Goal: Task Accomplishment & Management: Use online tool/utility

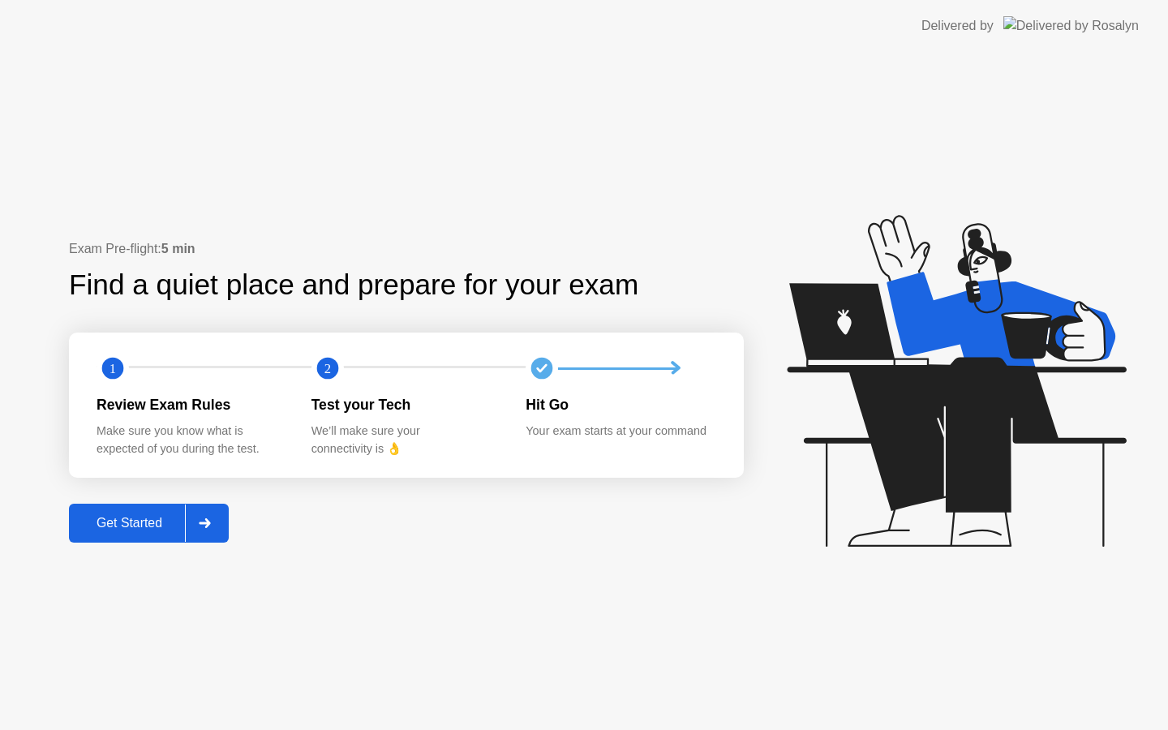
click at [162, 525] on div "Get Started" at bounding box center [129, 523] width 111 height 15
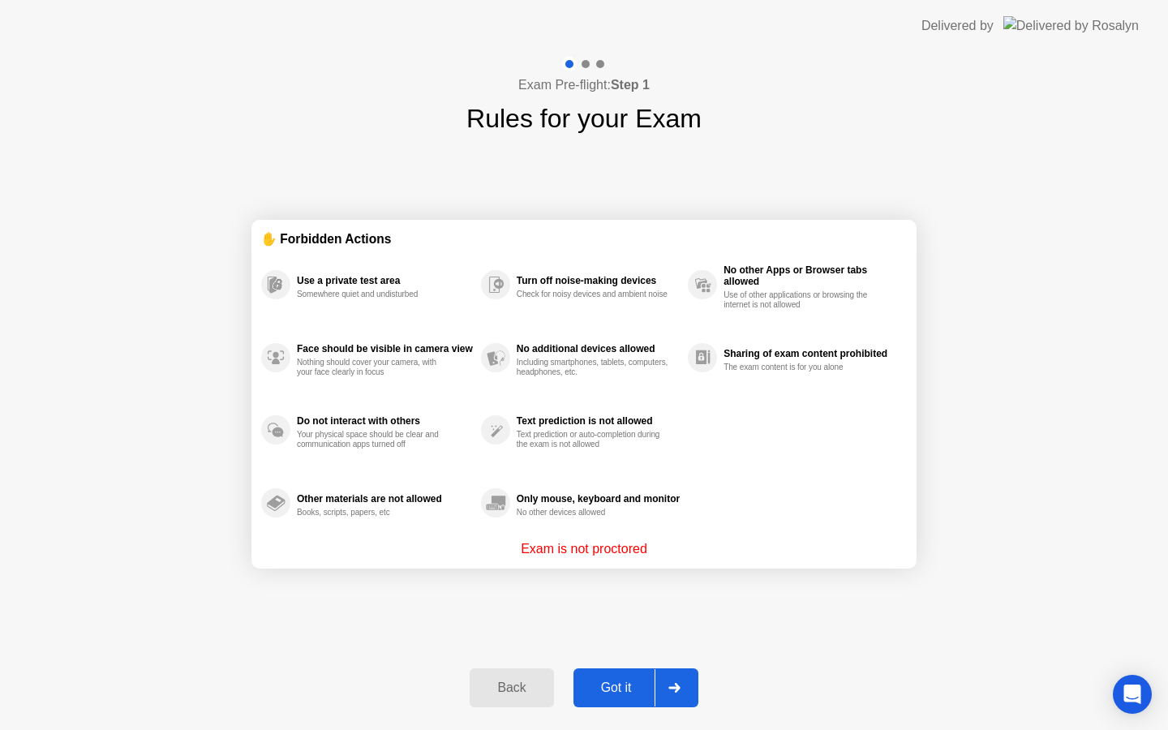
click at [630, 691] on div "Got it" at bounding box center [616, 688] width 76 height 15
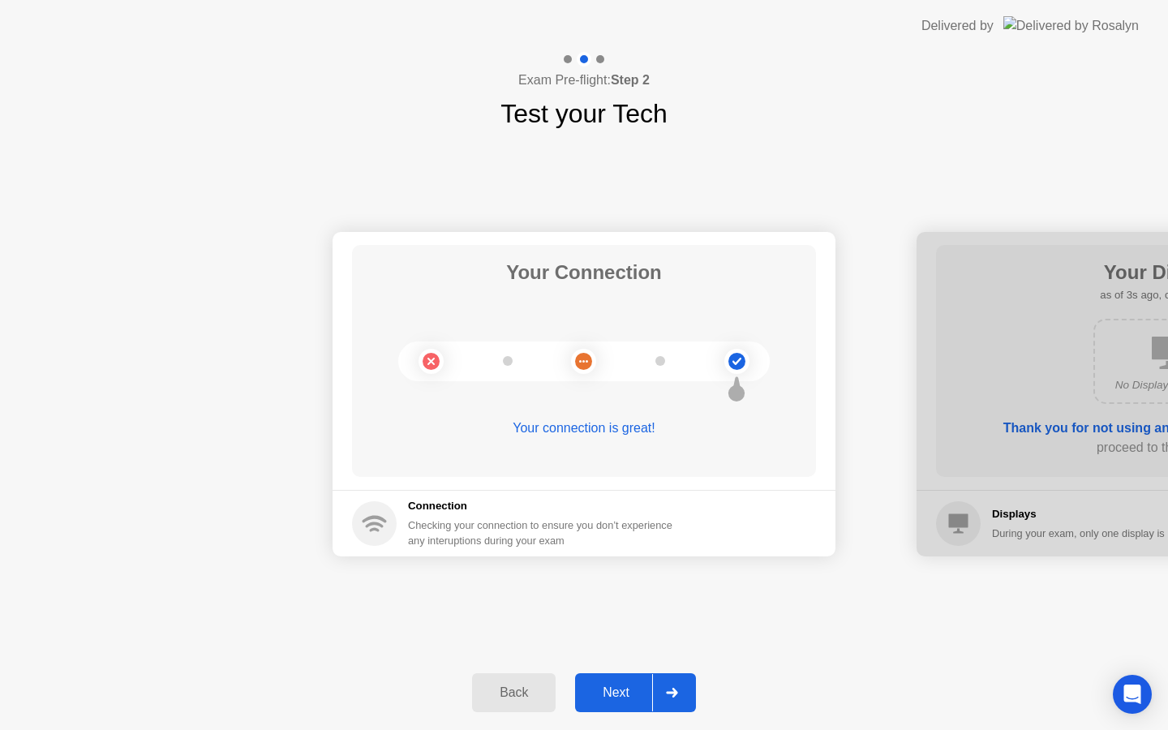
click at [633, 688] on div "Next" at bounding box center [616, 692] width 72 height 15
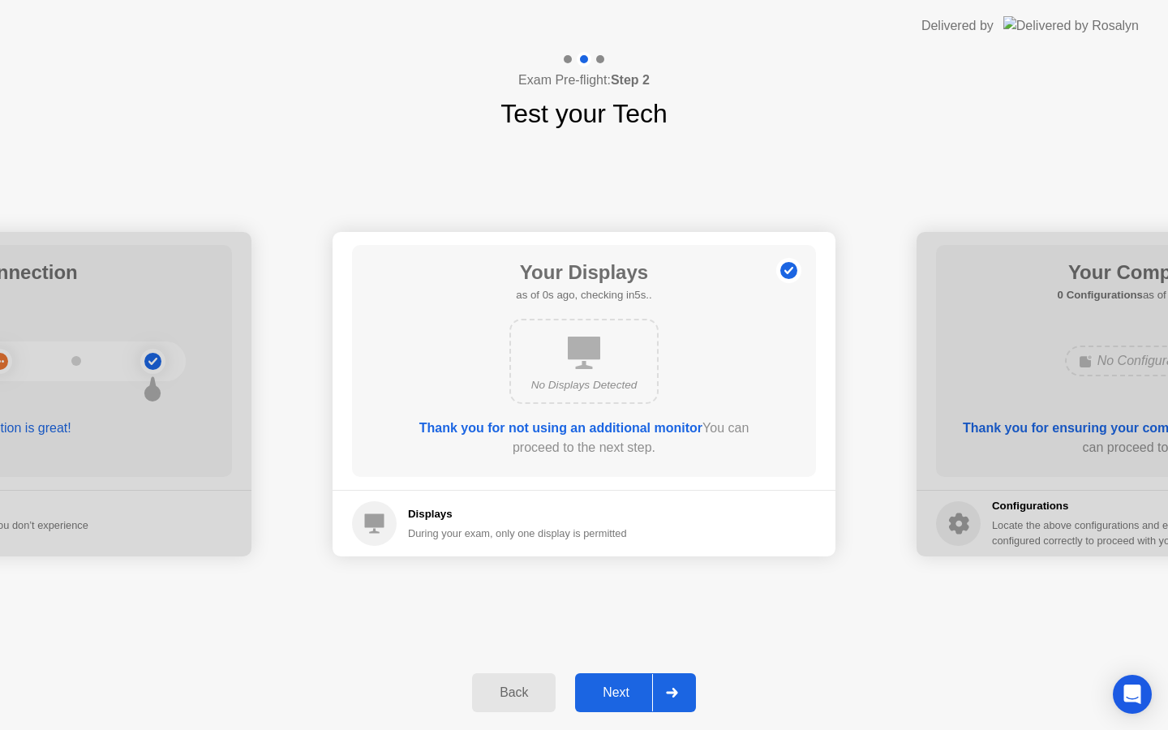
click at [633, 688] on div "Next" at bounding box center [616, 692] width 72 height 15
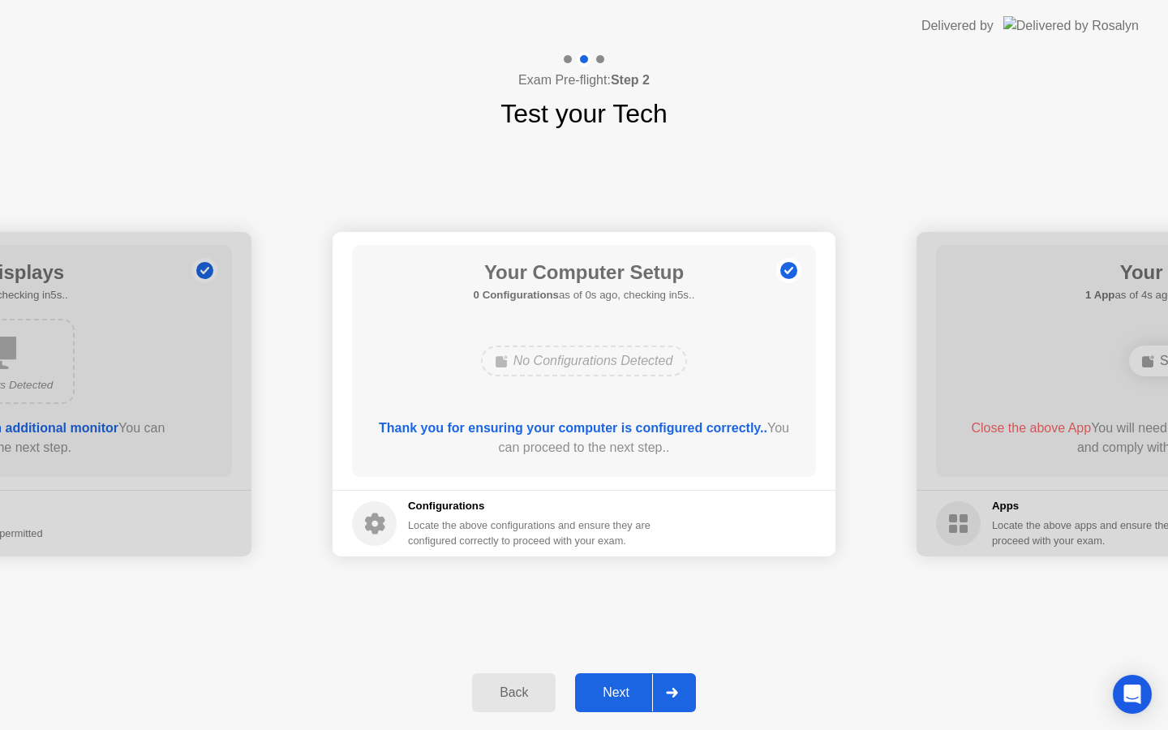
click at [633, 688] on div "Next" at bounding box center [616, 692] width 72 height 15
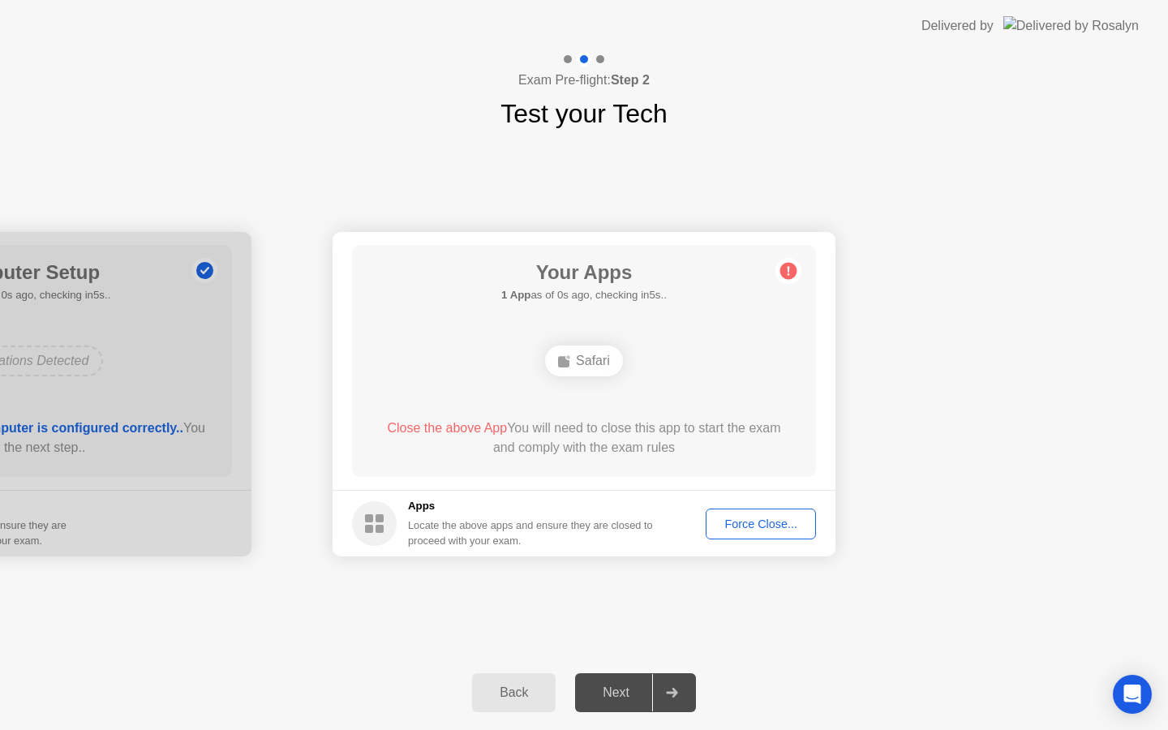
click at [633, 688] on div "Next" at bounding box center [616, 692] width 72 height 15
click at [749, 521] on div "Force Close..." at bounding box center [760, 523] width 99 height 13
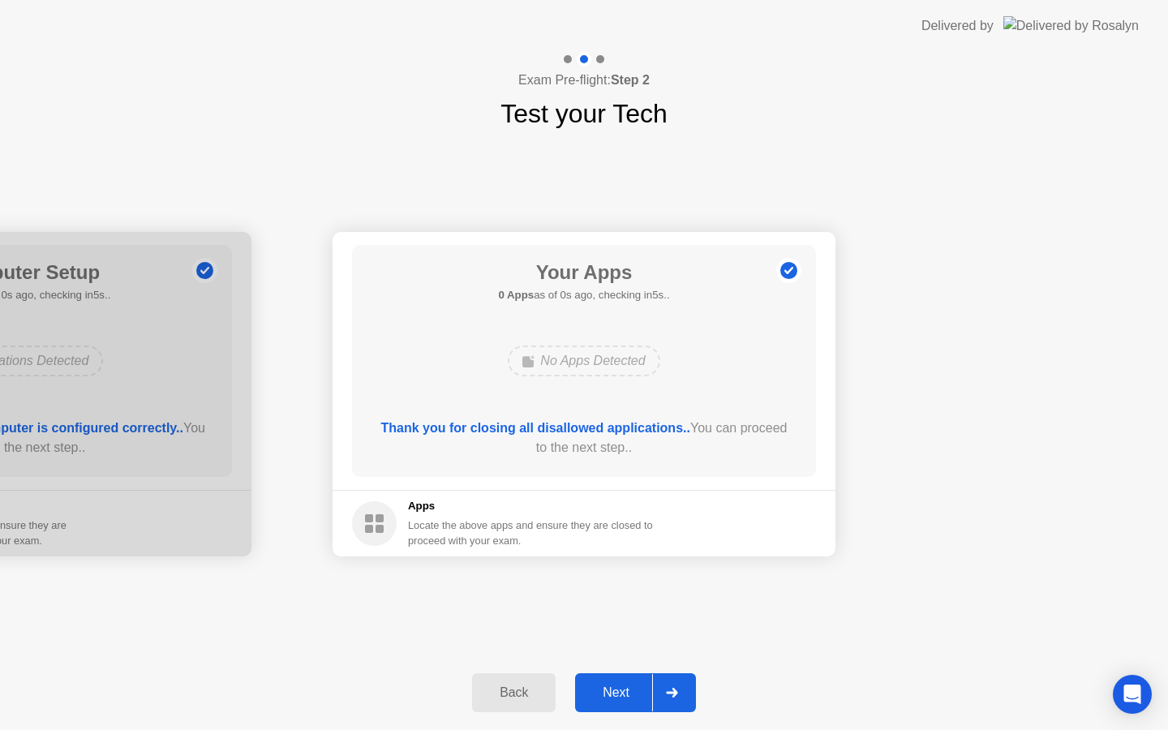
click at [632, 689] on div "Next" at bounding box center [616, 692] width 72 height 15
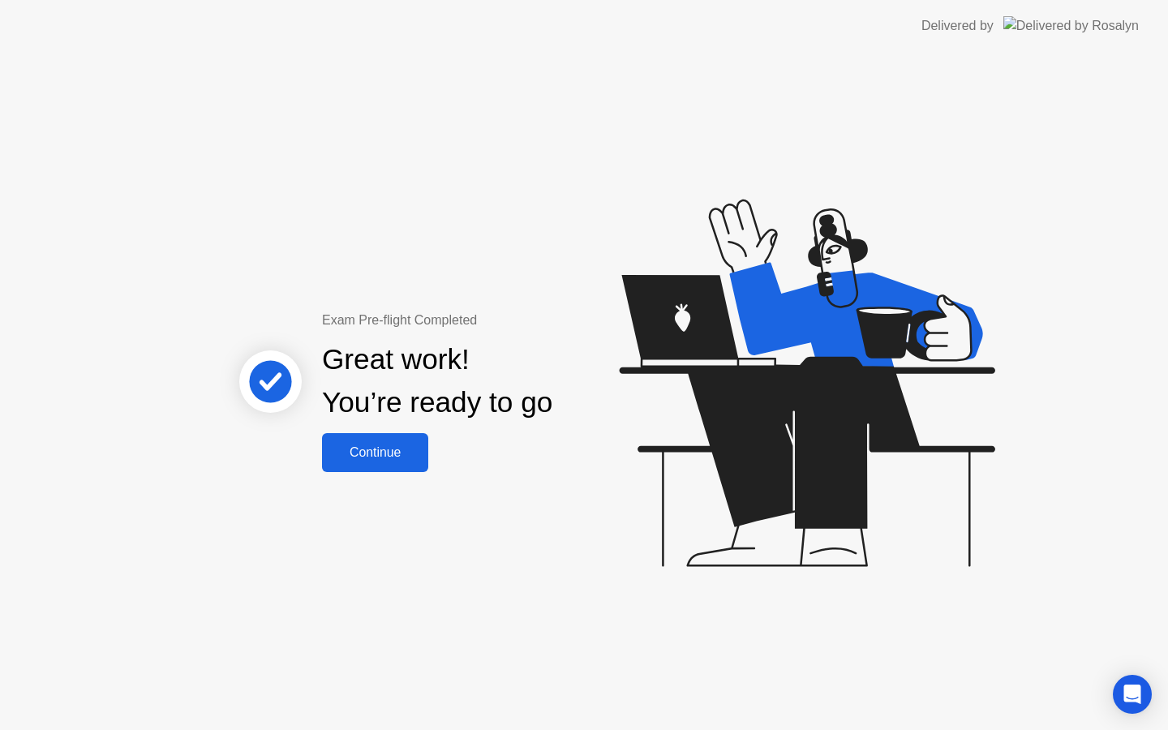
click at [369, 457] on div "Continue" at bounding box center [375, 452] width 97 height 15
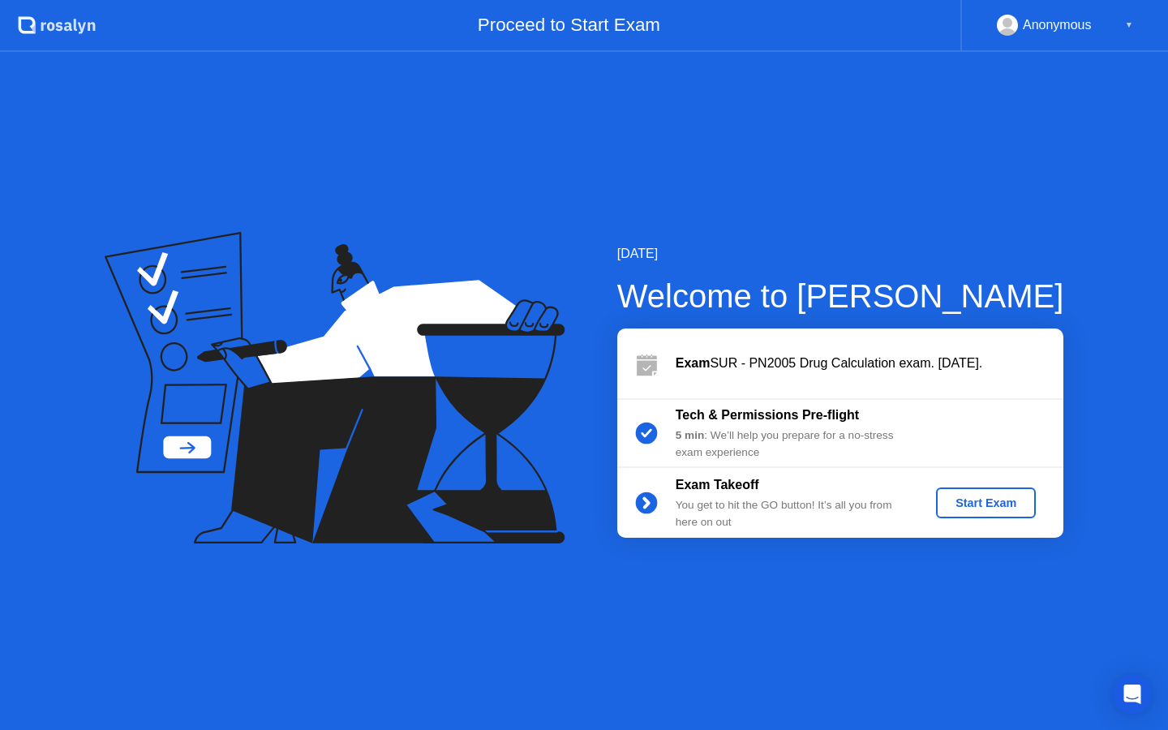
click at [982, 507] on div "Start Exam" at bounding box center [986, 502] width 87 height 13
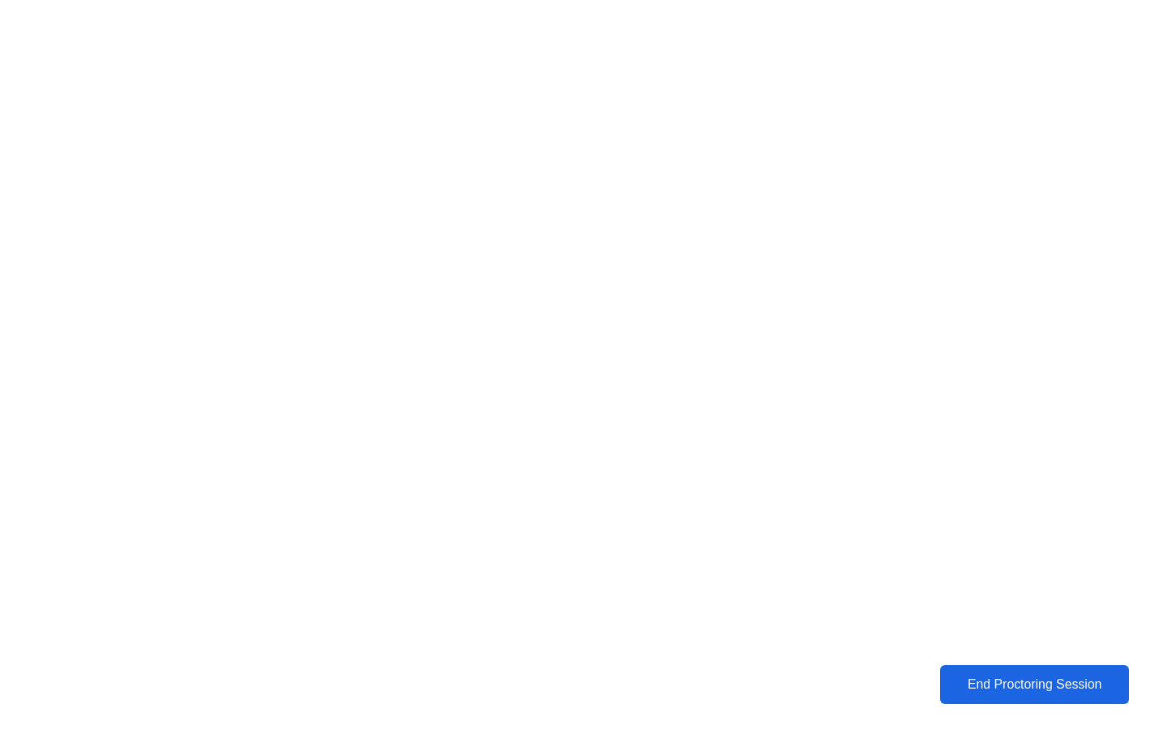
click at [955, 692] on div "End Proctoring Session" at bounding box center [1034, 684] width 179 height 15
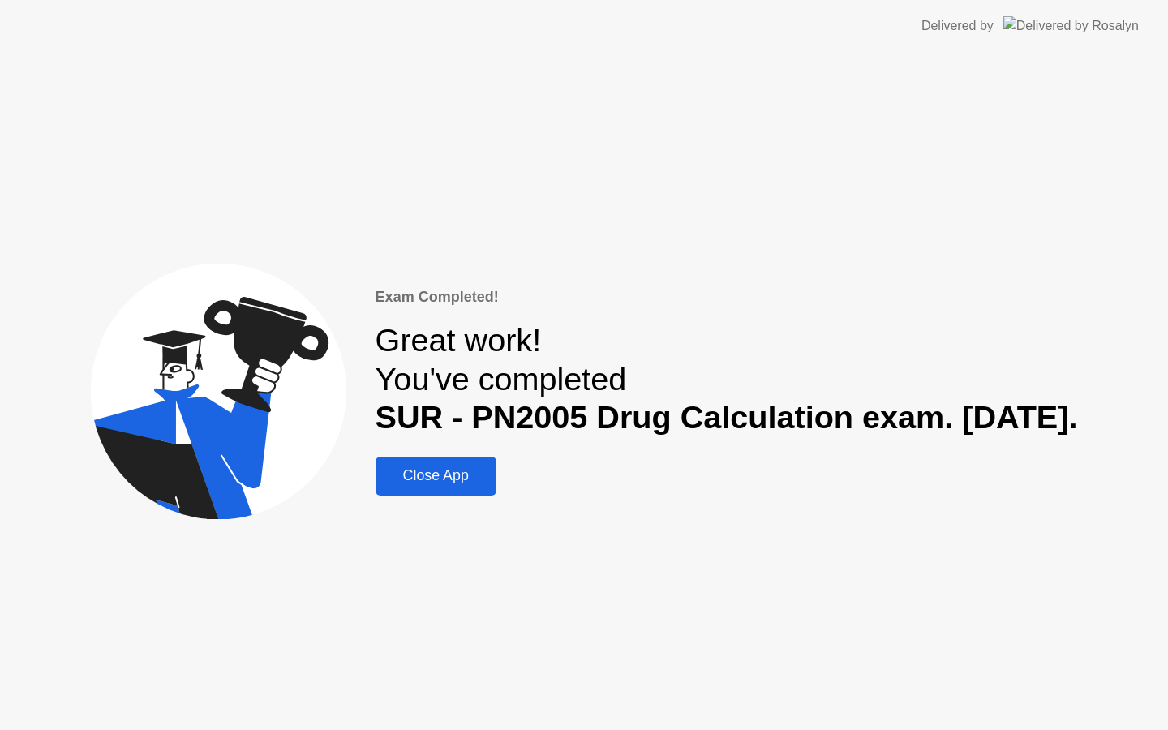
click at [380, 475] on div "Close App" at bounding box center [435, 475] width 111 height 17
